Goal: Contribute content

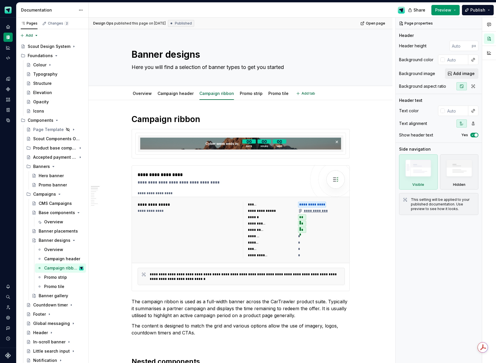
scroll to position [35, 0]
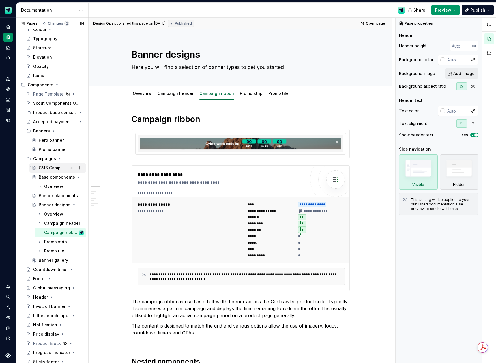
click at [46, 165] on div "CMS Campaigns" at bounding box center [53, 168] width 28 height 6
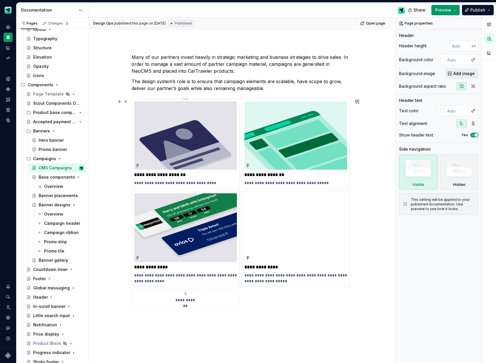
scroll to position [61, 0]
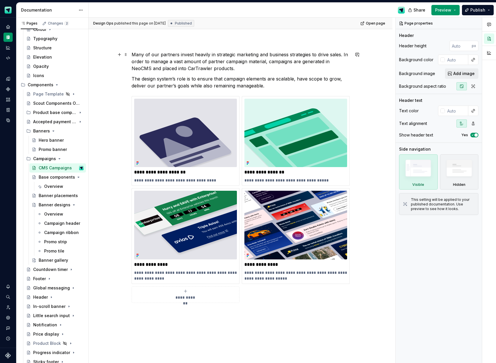
click at [132, 55] on p "Many of our partners invest heavily in strategic marketing and business strateg…" at bounding box center [241, 61] width 218 height 21
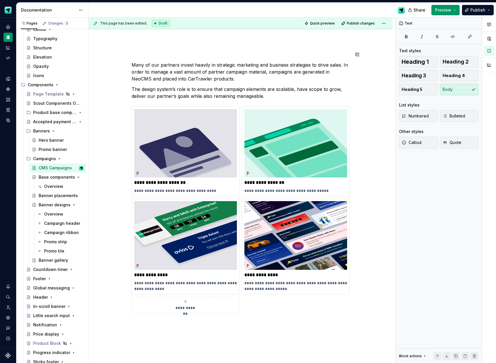
click at [135, 50] on div "**********" at bounding box center [241, 233] width 304 height 392
click at [120, 54] on button "button" at bounding box center [119, 54] width 8 height 8
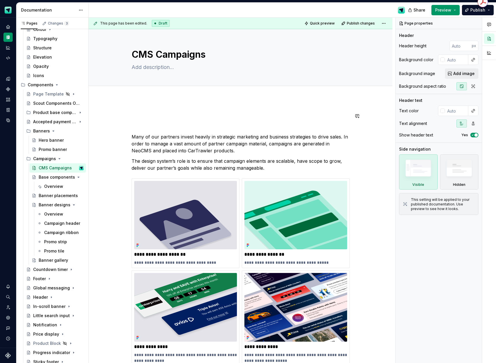
click at [139, 120] on div "**********" at bounding box center [241, 248] width 218 height 273
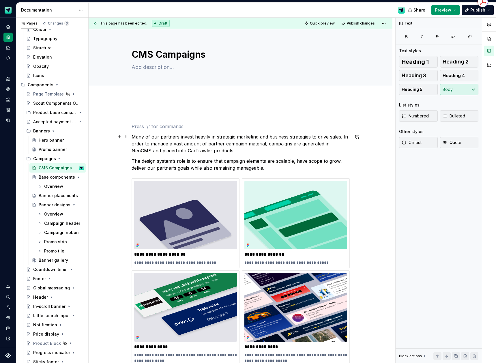
click at [134, 134] on p "Many of our partners invest heavily in strategic marketing and business strateg…" at bounding box center [241, 143] width 218 height 21
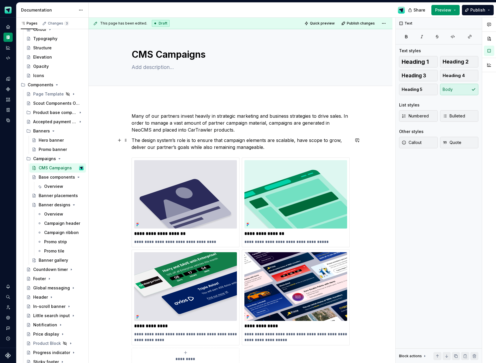
scroll to position [117, 0]
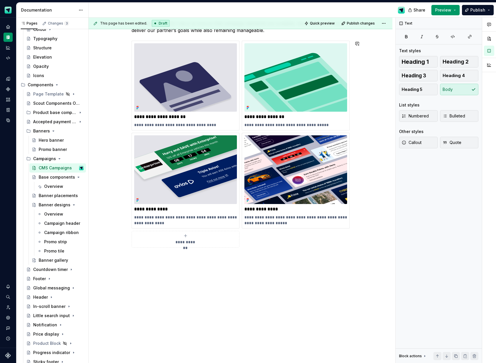
click at [149, 253] on div "**********" at bounding box center [241, 125] width 218 height 259
click at [135, 260] on div "**********" at bounding box center [241, 172] width 304 height 381
click at [121, 259] on button "button" at bounding box center [119, 258] width 8 height 8
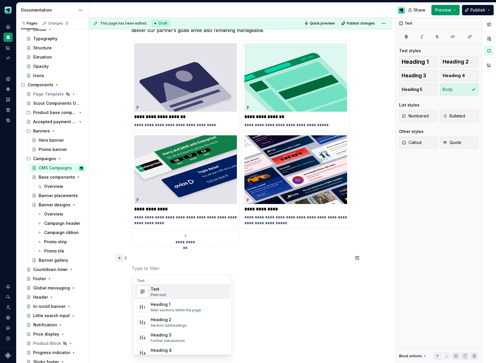
type textarea "*"
click at [174, 296] on div "Display an image or Figma image" at bounding box center [179, 294] width 57 height 5
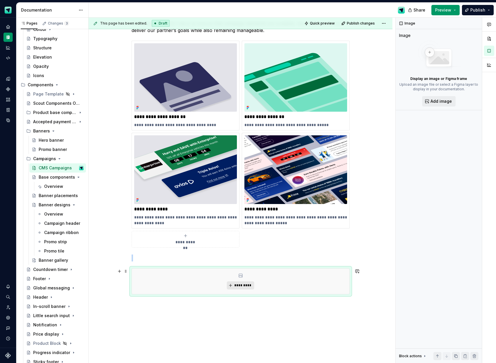
click at [240, 285] on span "*********" at bounding box center [243, 285] width 18 height 5
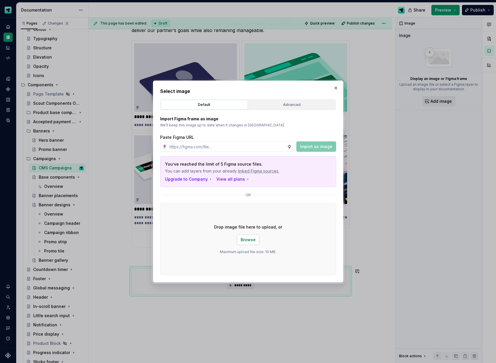
click at [247, 239] on span "Browse" at bounding box center [248, 240] width 15 height 6
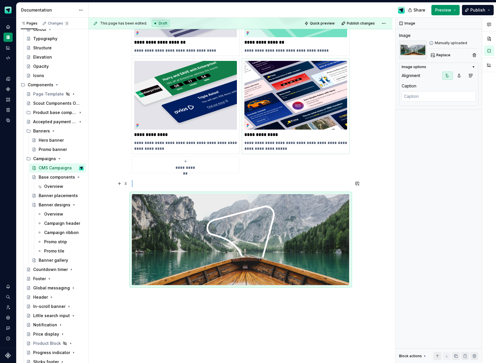
scroll to position [225, 0]
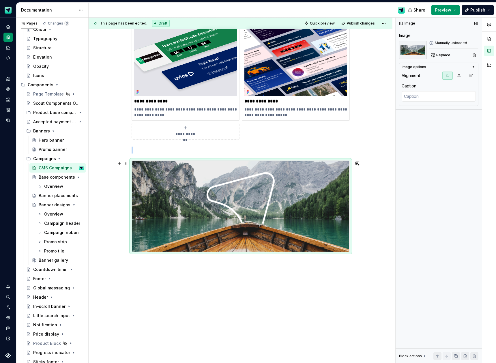
drag, startPoint x: 319, startPoint y: 202, endPoint x: 406, endPoint y: 157, distance: 97.3
click at [319, 202] on img at bounding box center [240, 206] width 217 height 91
click at [468, 74] on icon "button" at bounding box center [470, 75] width 5 height 5
click at [447, 74] on icon "button" at bounding box center [447, 75] width 5 height 5
click at [470, 76] on icon "button" at bounding box center [470, 75] width 5 height 5
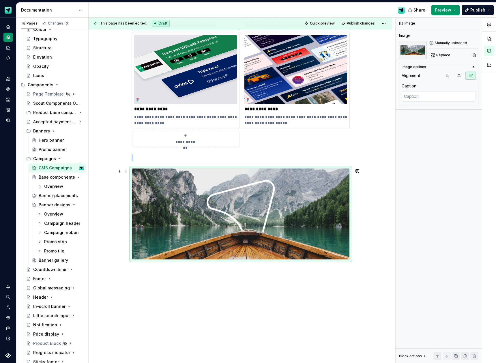
scroll to position [229, 0]
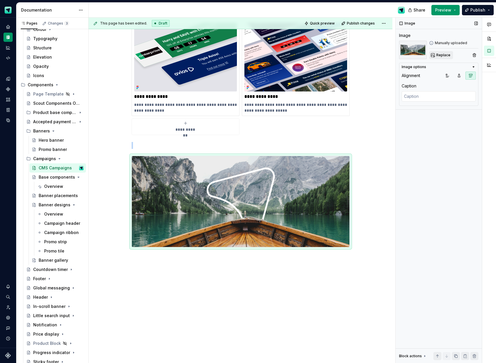
click at [438, 55] on span "Replace" at bounding box center [443, 55] width 14 height 5
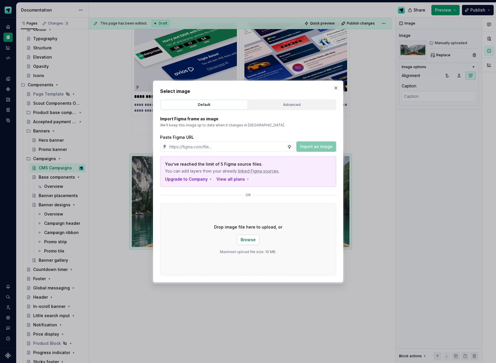
click at [249, 240] on span "Browse" at bounding box center [248, 240] width 15 height 6
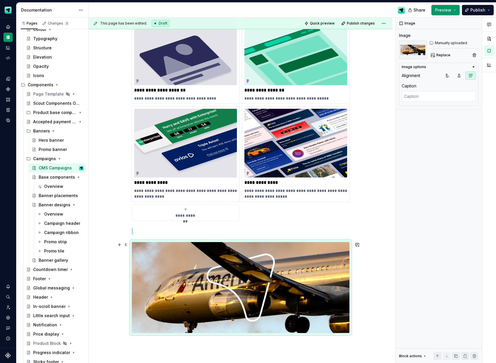
scroll to position [161, 0]
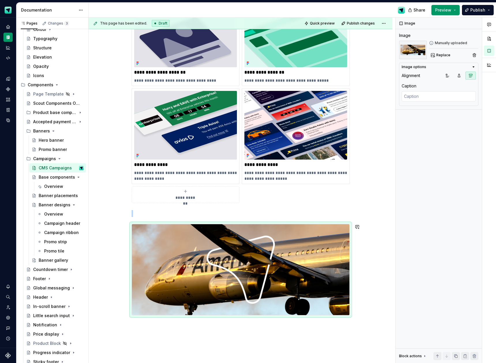
click at [367, 320] on div "**********" at bounding box center [241, 184] width 304 height 494
drag, startPoint x: 369, startPoint y: 322, endPoint x: 321, endPoint y: 281, distance: 63.1
click at [321, 281] on div "**********" at bounding box center [242, 191] width 307 height 346
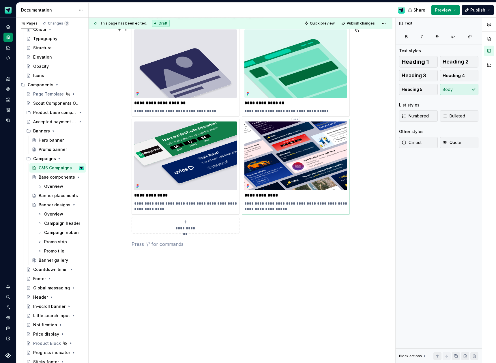
scroll to position [0, 0]
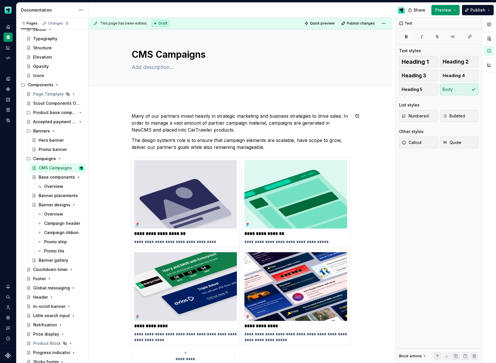
click at [157, 110] on div "**********" at bounding box center [241, 296] width 304 height 395
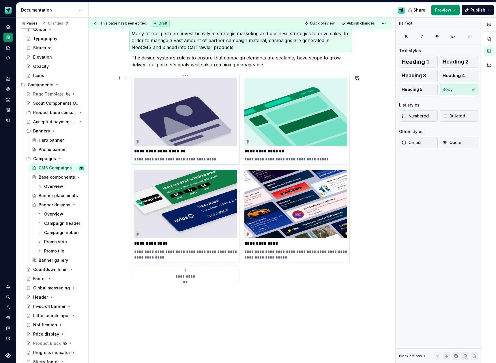
scroll to position [84, 0]
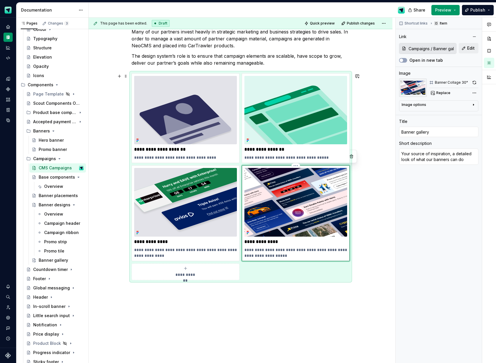
click at [273, 224] on img at bounding box center [295, 202] width 103 height 68
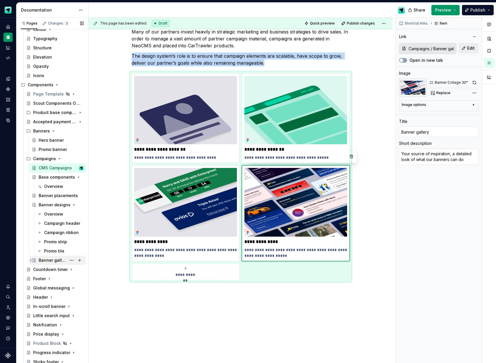
click at [55, 258] on div "Banner gallery" at bounding box center [53, 260] width 28 height 6
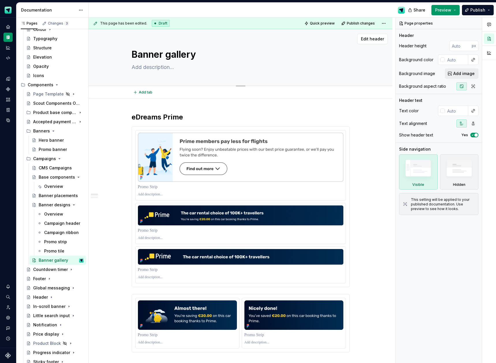
click at [184, 57] on textarea "Banner gallery" at bounding box center [239, 55] width 218 height 14
type textarea "*"
type textarea "C"
type textarea "*"
type textarea "Co"
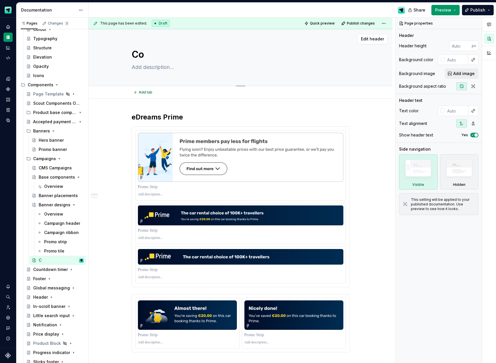
type textarea "*"
type textarea "Con"
type textarea "*"
type textarea "Cont"
type textarea "*"
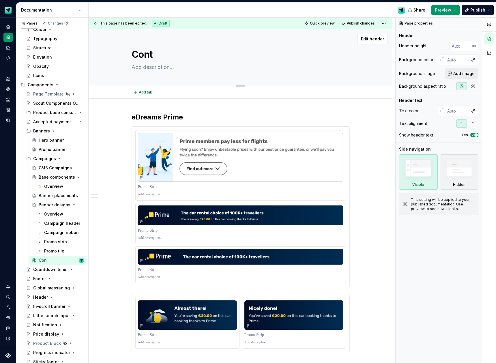
type textarea "Contw"
type textarea "*"
type textarea "Contwn"
type textarea "*"
type textarea "Contwnt"
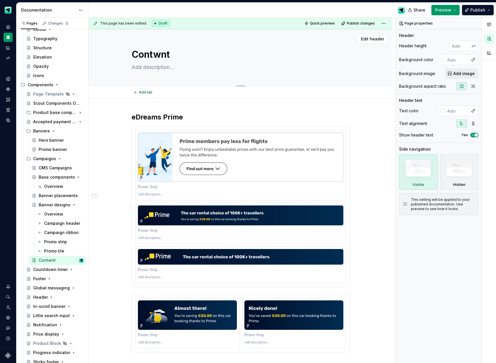
type textarea "*"
type textarea "Contwn"
type textarea "*"
type textarea "Contw"
type textarea "*"
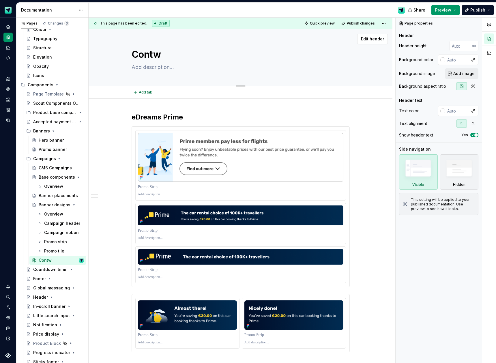
type textarea "Cont"
type textarea "*"
type textarea "Contw"
type textarea "*"
type textarea "Contwn"
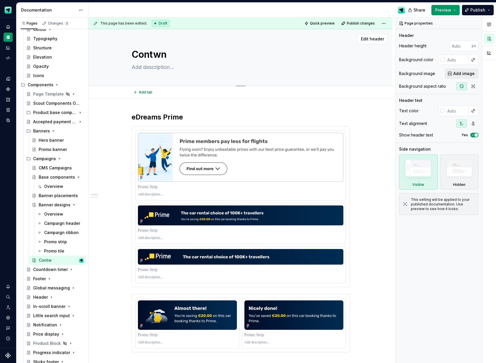
type textarea "*"
type textarea "Contwnt"
type textarea "*"
type textarea "Contwnt"
type textarea "*"
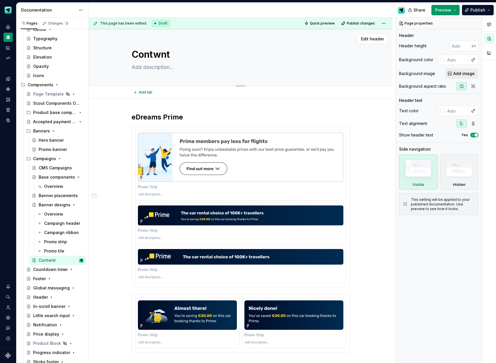
type textarea "Contwnt g"
type textarea "*"
type textarea "Contwnt"
type textarea "*"
type textarea "Contwnt"
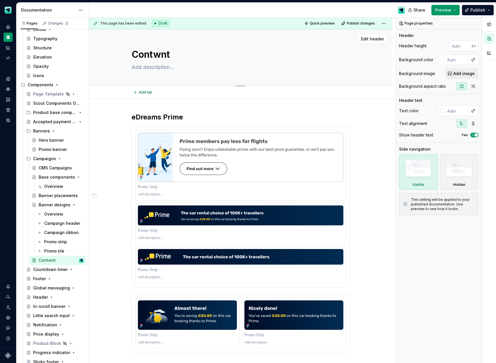
type textarea "*"
type textarea "Contwn"
type textarea "*"
type textarea "Contw"
type textarea "*"
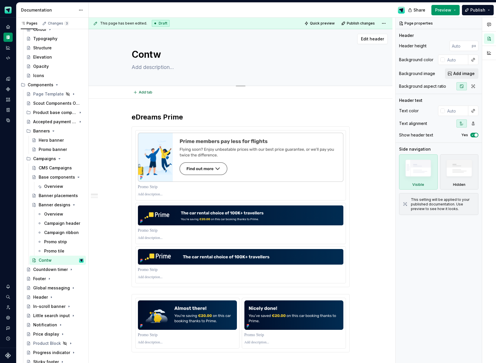
type textarea "Cont"
type textarea "*"
type textarea "Conte"
type textarea "*"
type textarea "Conten"
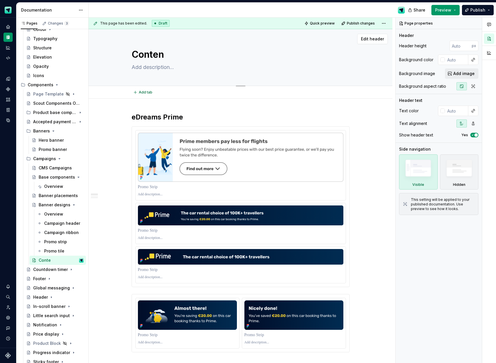
type textarea "*"
type textarea "Content"
type textarea "*"
type textarea "Content"
type textarea "*"
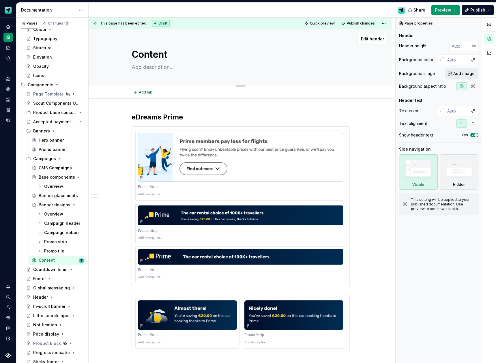
type textarea "Content g"
type textarea "*"
type textarea "Content gu"
type textarea "*"
type textarea "Content gui"
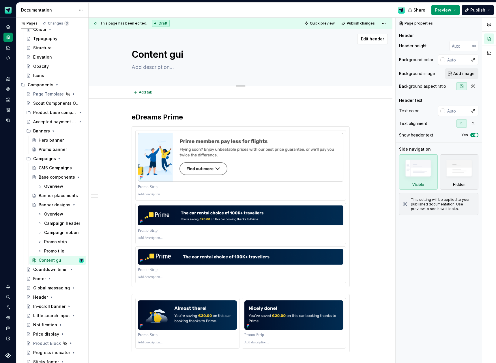
type textarea "*"
type textarea "Content guid"
type textarea "*"
type textarea "Content guide"
type textarea "*"
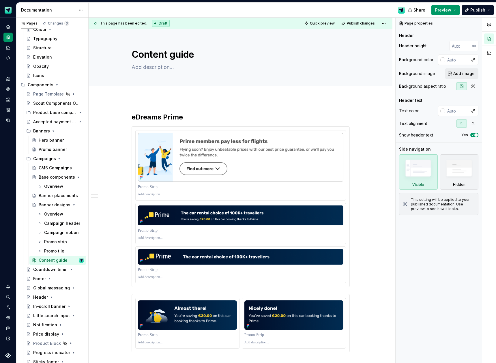
type textarea "Content guide"
type textarea "*"
